Goal: Book appointment/travel/reservation

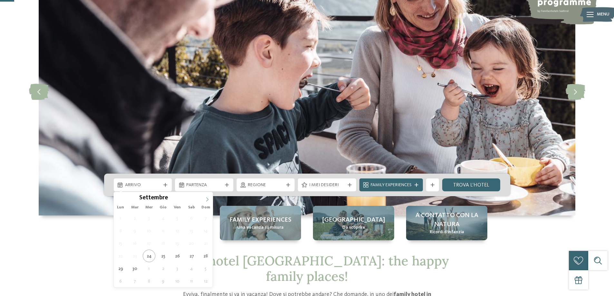
click at [207, 197] on icon at bounding box center [207, 199] width 5 height 5
type input "****"
click at [207, 197] on icon at bounding box center [207, 199] width 5 height 5
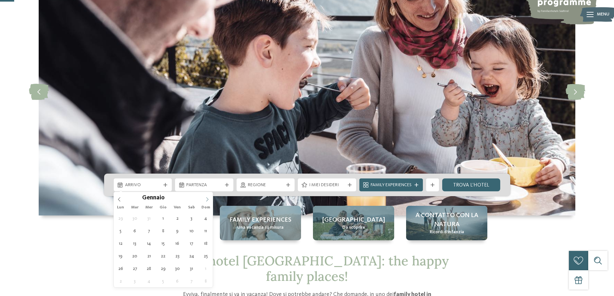
click at [207, 197] on icon at bounding box center [207, 199] width 5 height 5
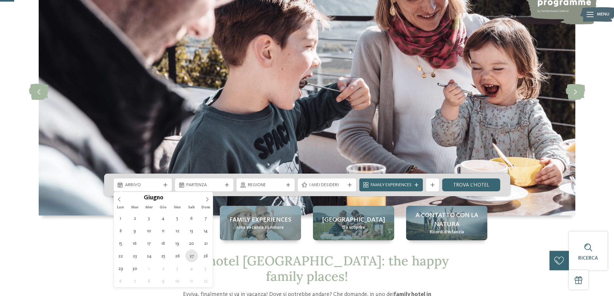
type div "[DATE]"
type input "****"
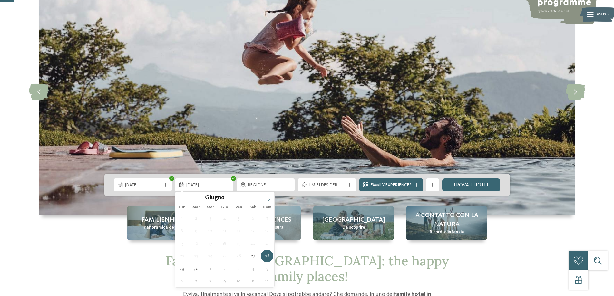
click at [269, 200] on icon at bounding box center [269, 199] width 5 height 5
type div "[DATE]"
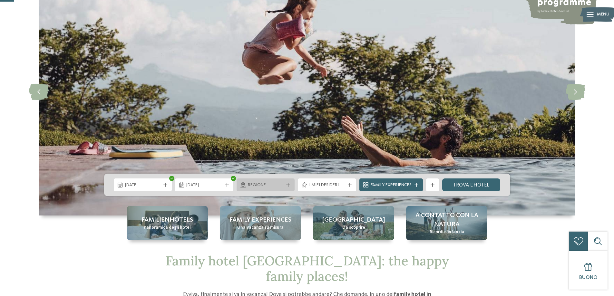
click at [291, 182] on div "Regione" at bounding box center [266, 185] width 58 height 13
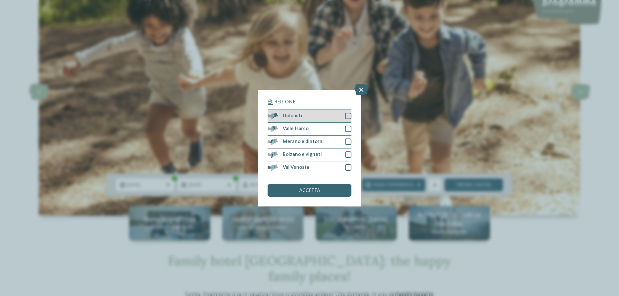
click at [349, 114] on div at bounding box center [348, 116] width 6 height 6
click at [305, 191] on span "accetta" at bounding box center [309, 190] width 21 height 5
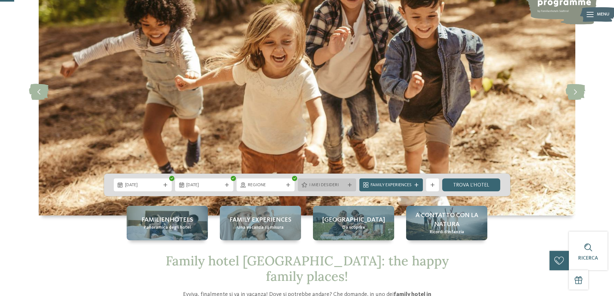
click at [321, 184] on span "I miei desideri" at bounding box center [327, 185] width 36 height 6
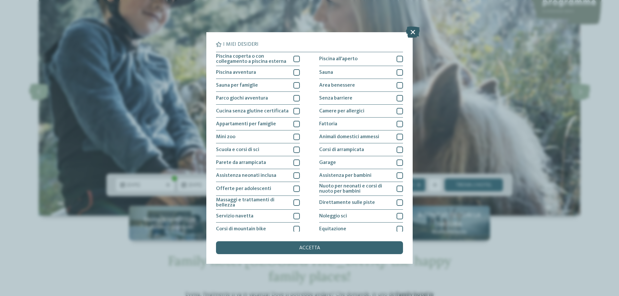
click at [411, 32] on icon at bounding box center [413, 31] width 14 height 11
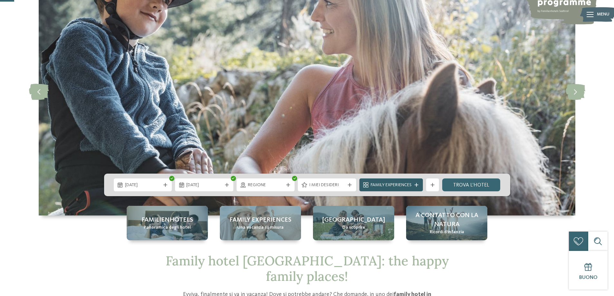
click at [395, 183] on span "Family Experiences" at bounding box center [391, 185] width 41 height 6
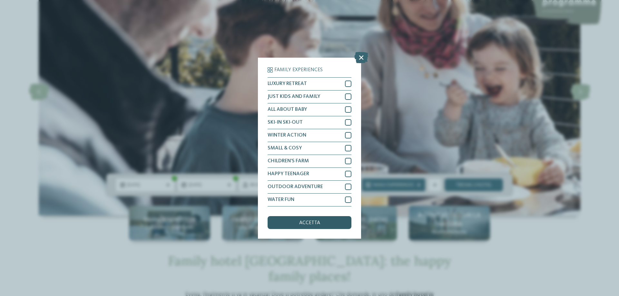
click at [291, 223] on div "accetta" at bounding box center [310, 222] width 84 height 13
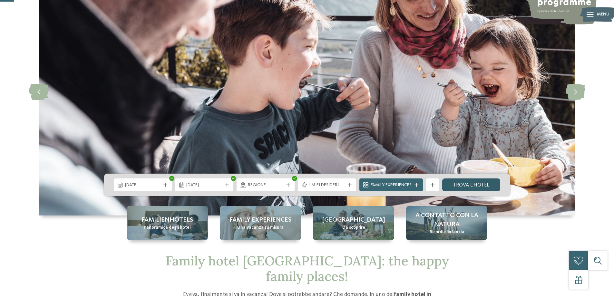
click at [465, 183] on link "trova l’hotel" at bounding box center [471, 185] width 58 height 13
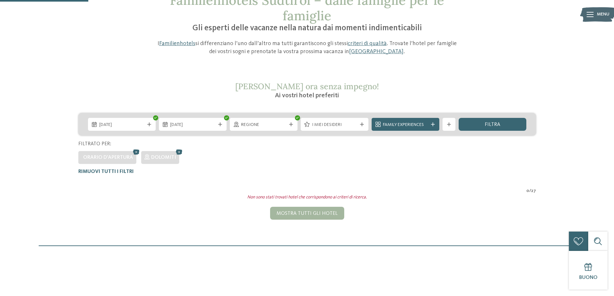
scroll to position [50, 0]
